Goal: Task Accomplishment & Management: Manage account settings

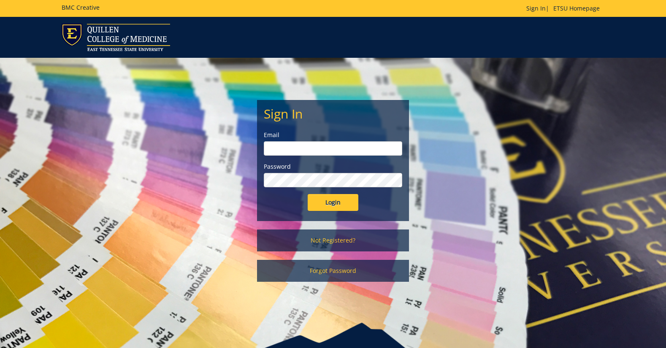
click at [287, 148] on input "email" at bounding box center [333, 148] width 138 height 14
type input "[EMAIL_ADDRESS][DOMAIN_NAME]"
click at [325, 204] on input "Login" at bounding box center [333, 202] width 51 height 17
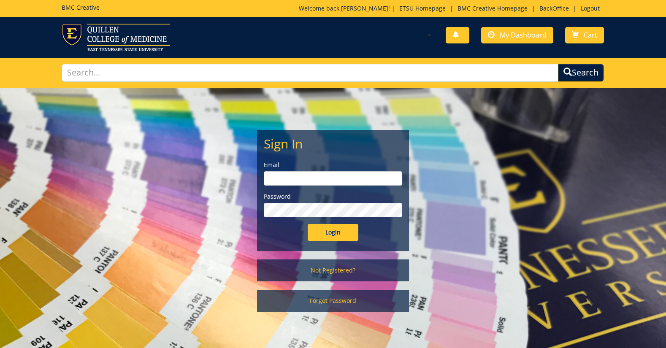
click at [284, 178] on input "email" at bounding box center [333, 178] width 138 height 14
type input "[EMAIL_ADDRESS][DOMAIN_NAME]"
click at [350, 227] on input "Login" at bounding box center [333, 232] width 51 height 17
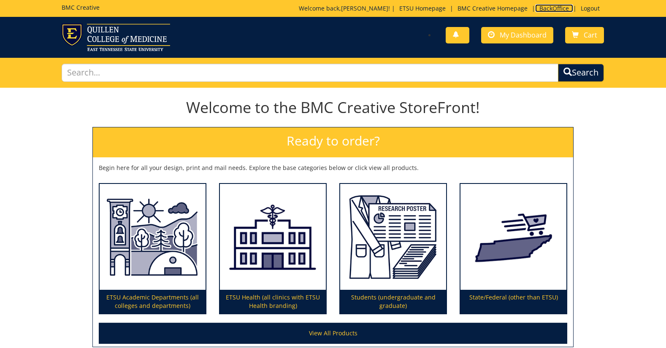
click at [556, 4] on link "BackOffice" at bounding box center [554, 8] width 38 height 8
